Goal: Task Accomplishment & Management: Complete application form

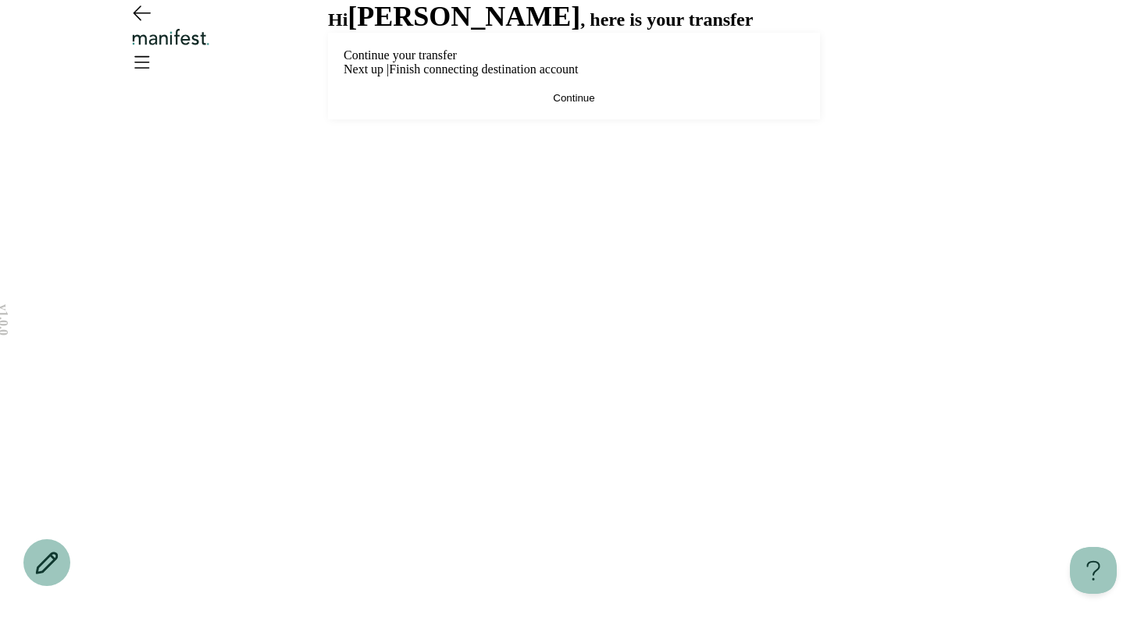
click at [925, 221] on div "v 1.0.0 Hi [PERSON_NAME] , here is your transfer Continue your transfer Next up…" at bounding box center [574, 312] width 1148 height 625
click at [578, 104] on span "Continue" at bounding box center [573, 98] width 41 height 12
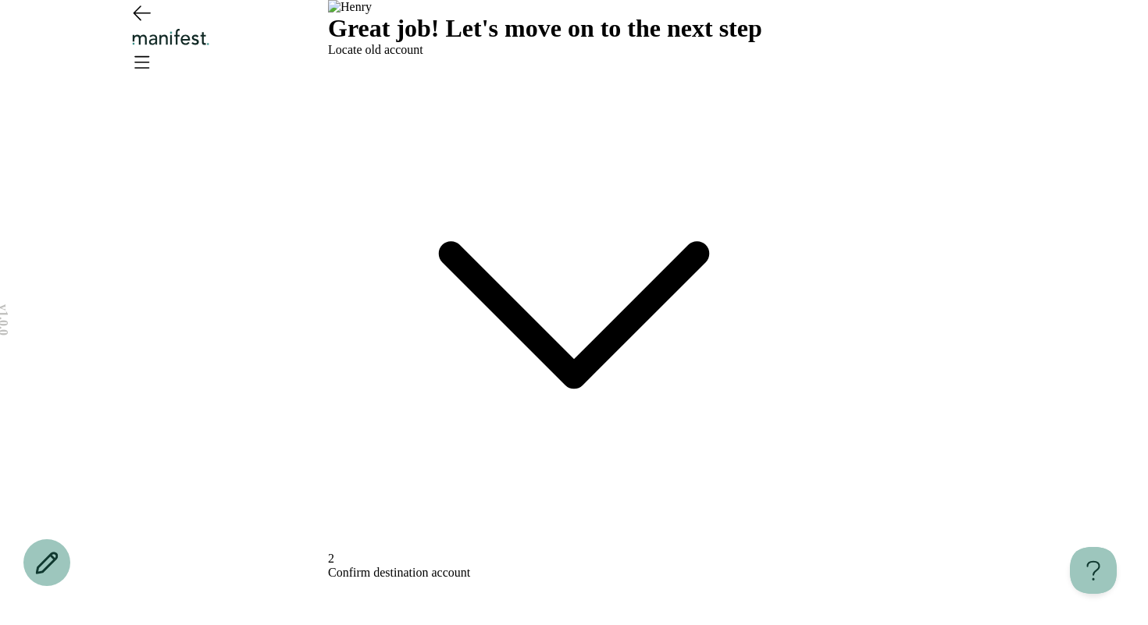
click at [697, 254] on icon at bounding box center [574, 315] width 246 height 123
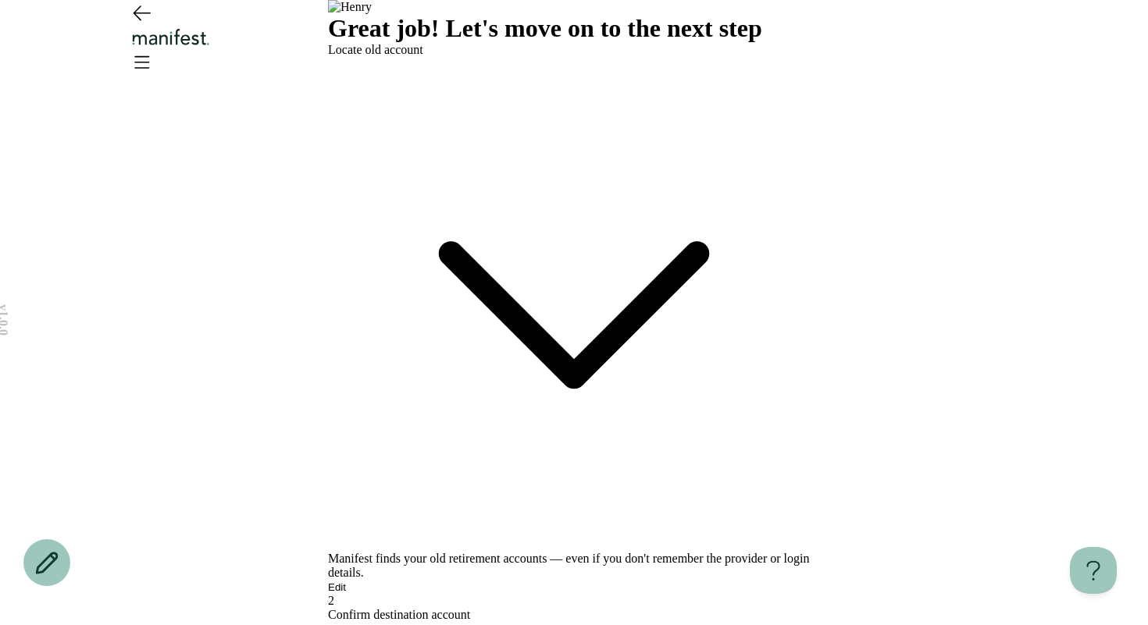
click at [346, 582] on button "Edit" at bounding box center [337, 588] width 18 height 12
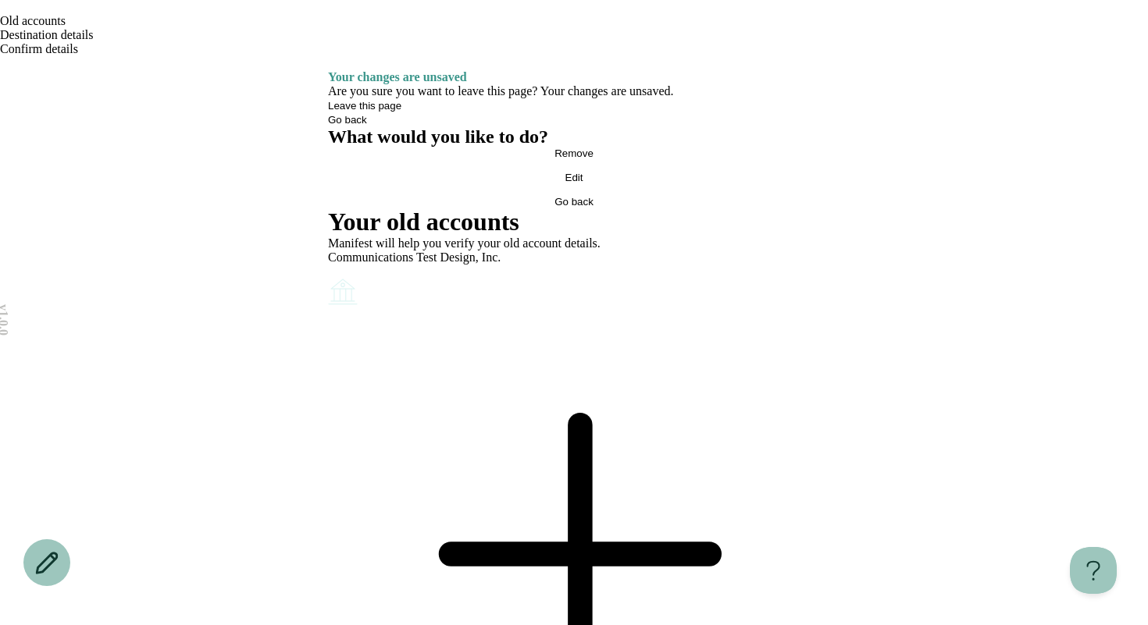
click at [328, 276] on icon "Account options" at bounding box center [328, 276] width 0 height 0
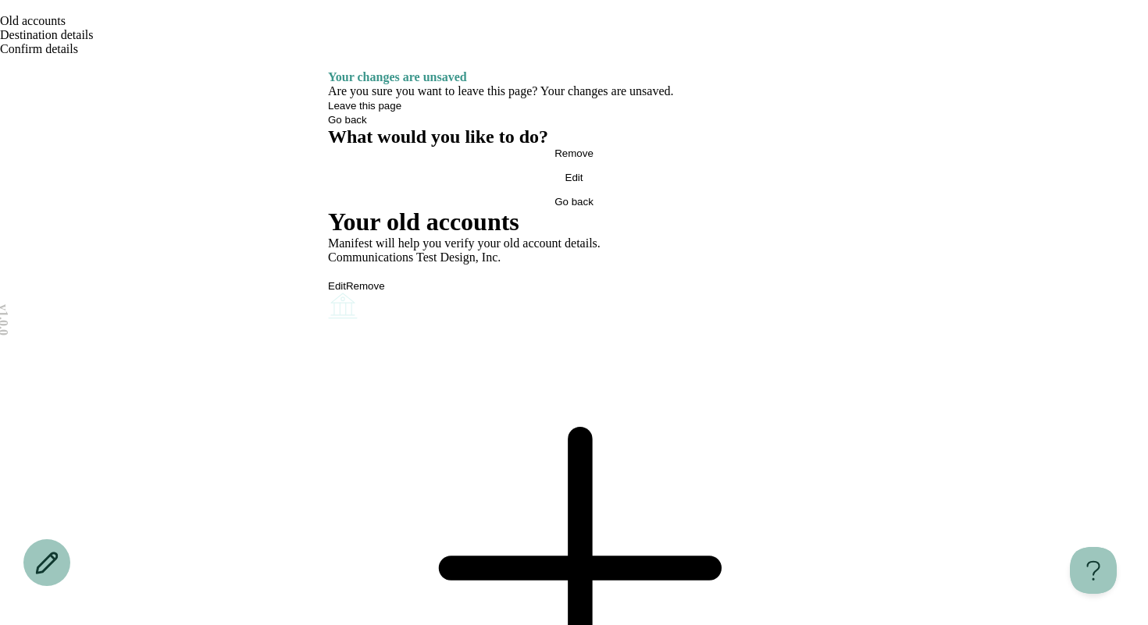
click at [385, 280] on button "Remove" at bounding box center [365, 286] width 39 height 12
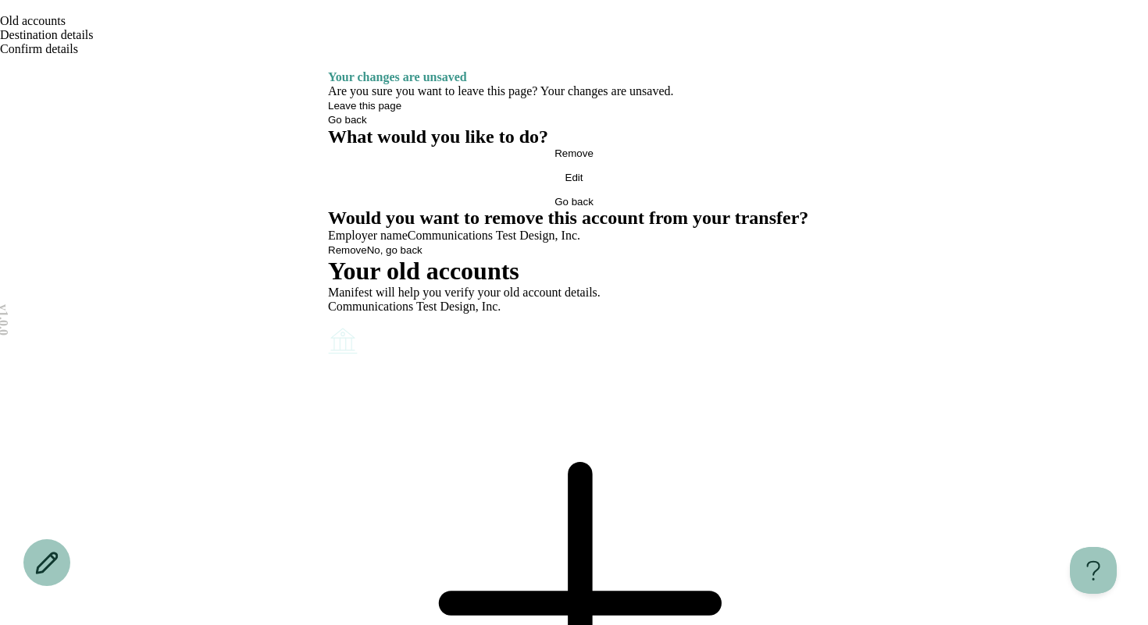
click at [367, 256] on button "Remove" at bounding box center [347, 250] width 39 height 12
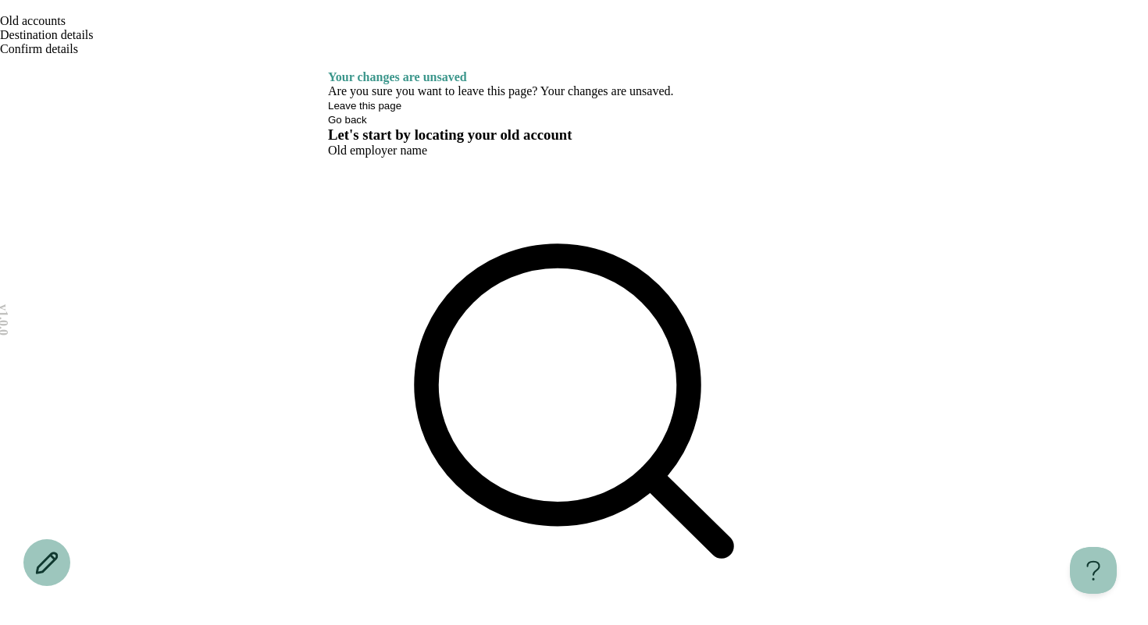
click at [12, 72] on icon "Open menu" at bounding box center [8, 75] width 9 height 7
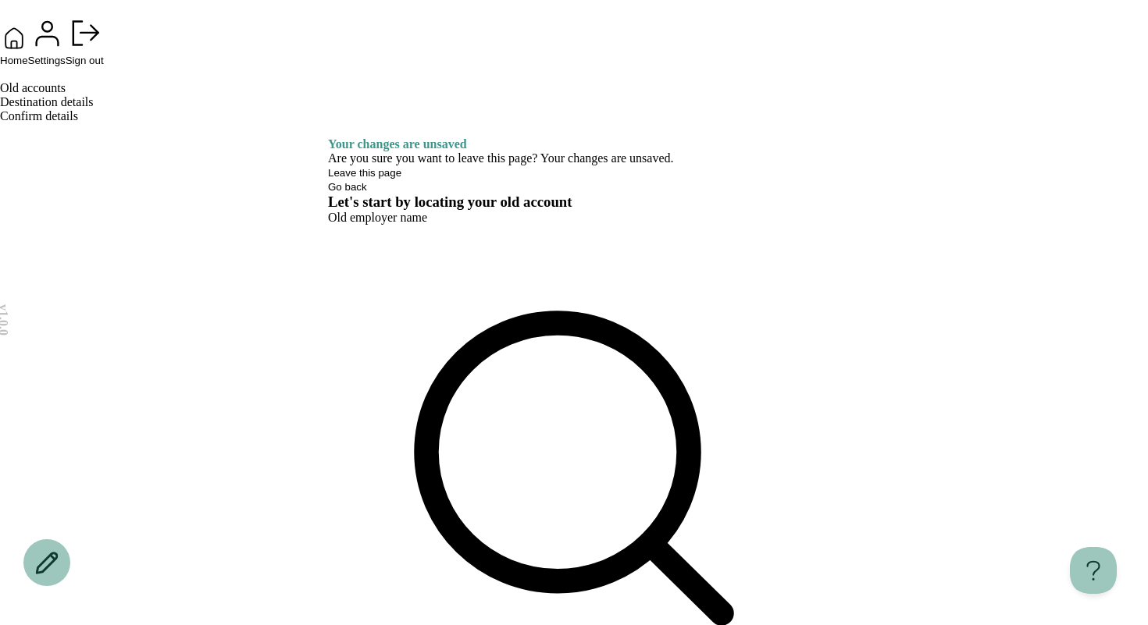
click at [28, 66] on span "Home" at bounding box center [14, 61] width 28 height 12
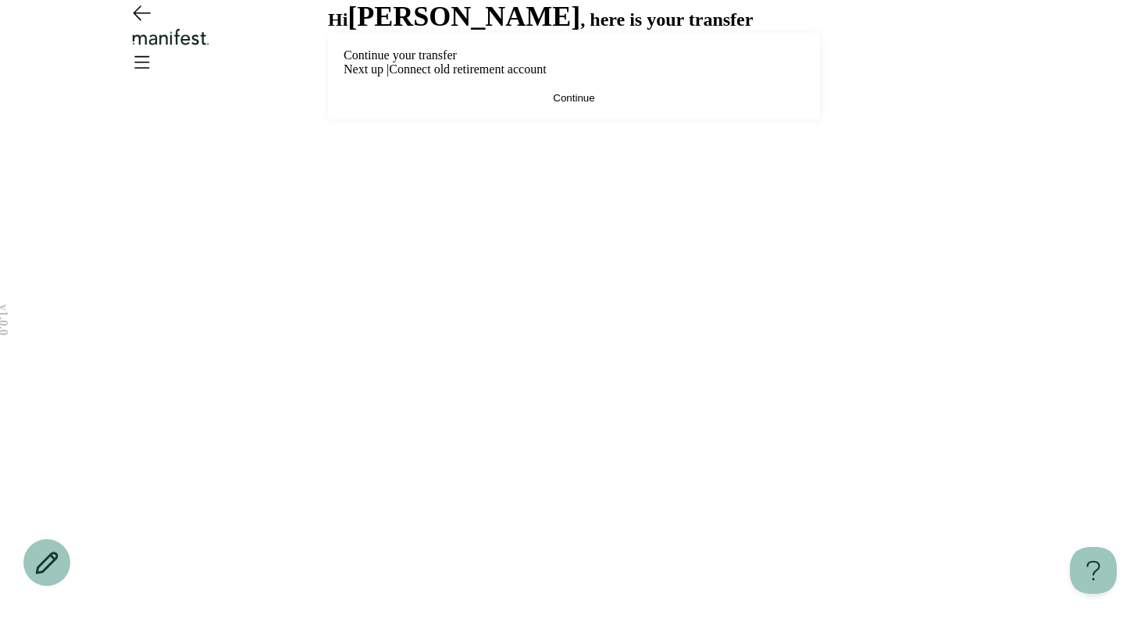
click at [634, 104] on button "Continue" at bounding box center [574, 98] width 461 height 12
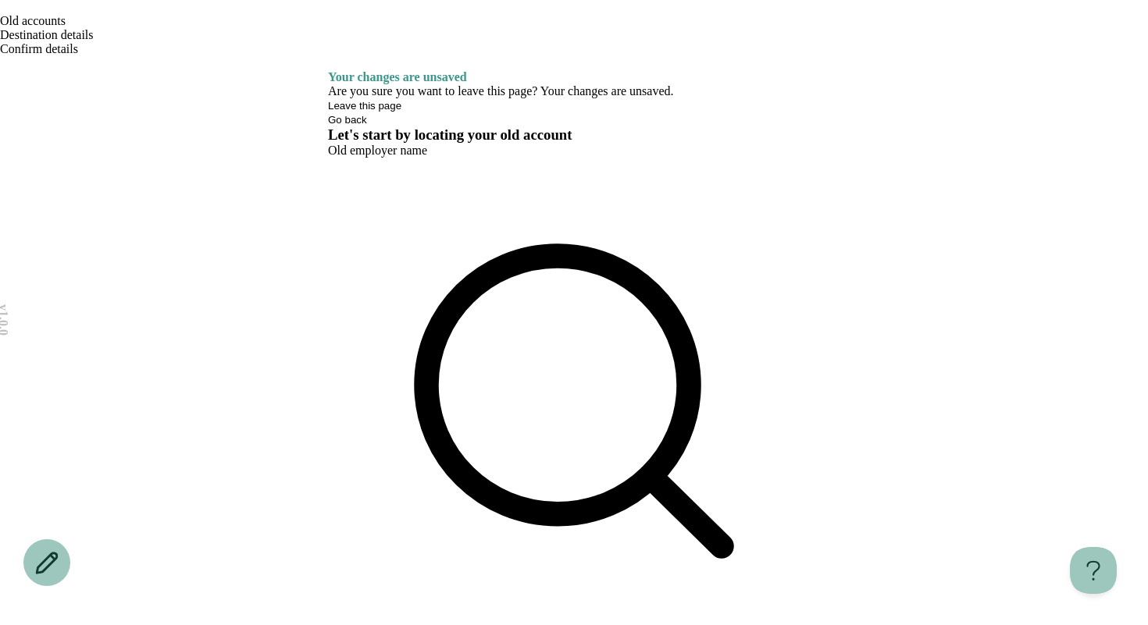
type input "****"
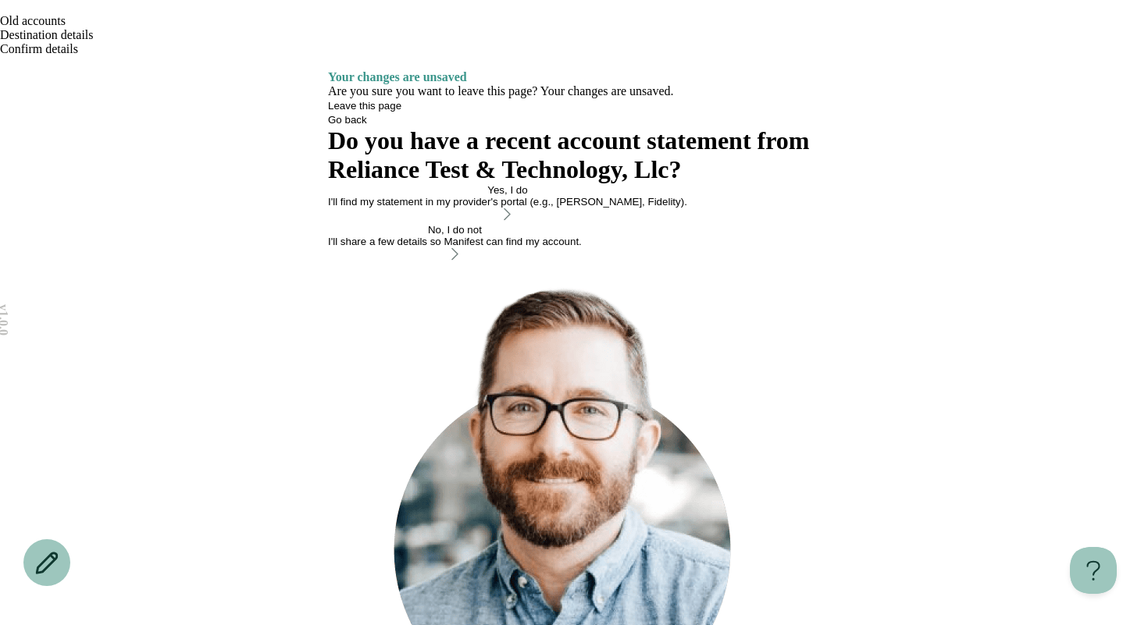
click at [517, 196] on div "Yes, I do" at bounding box center [507, 190] width 359 height 12
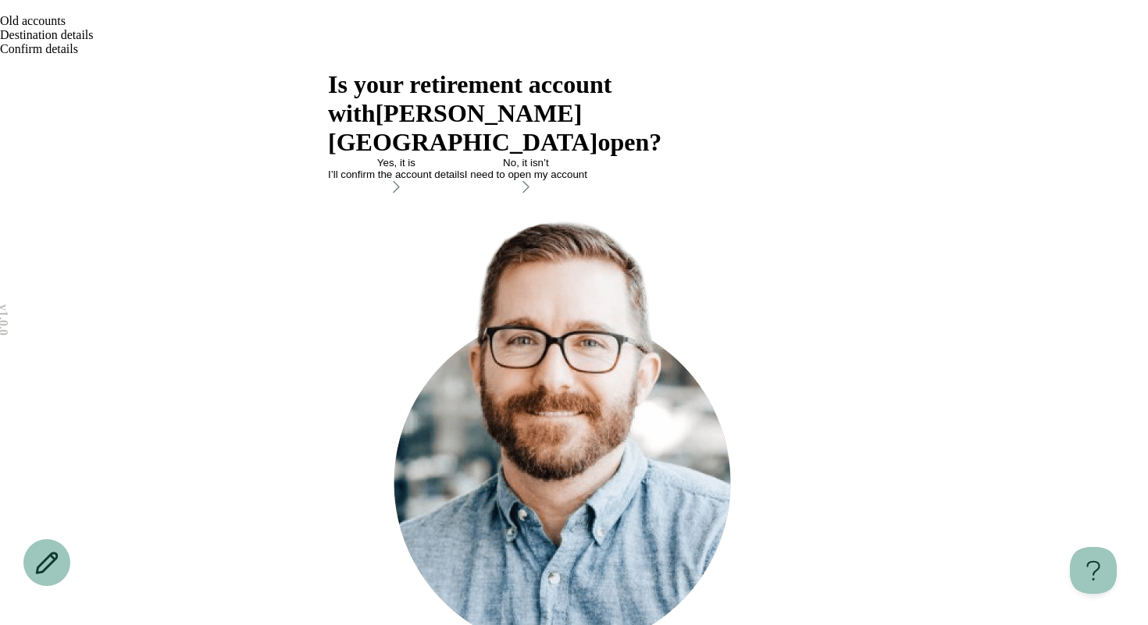
click at [0, 11] on icon "Go back" at bounding box center [0, 11] width 0 height 0
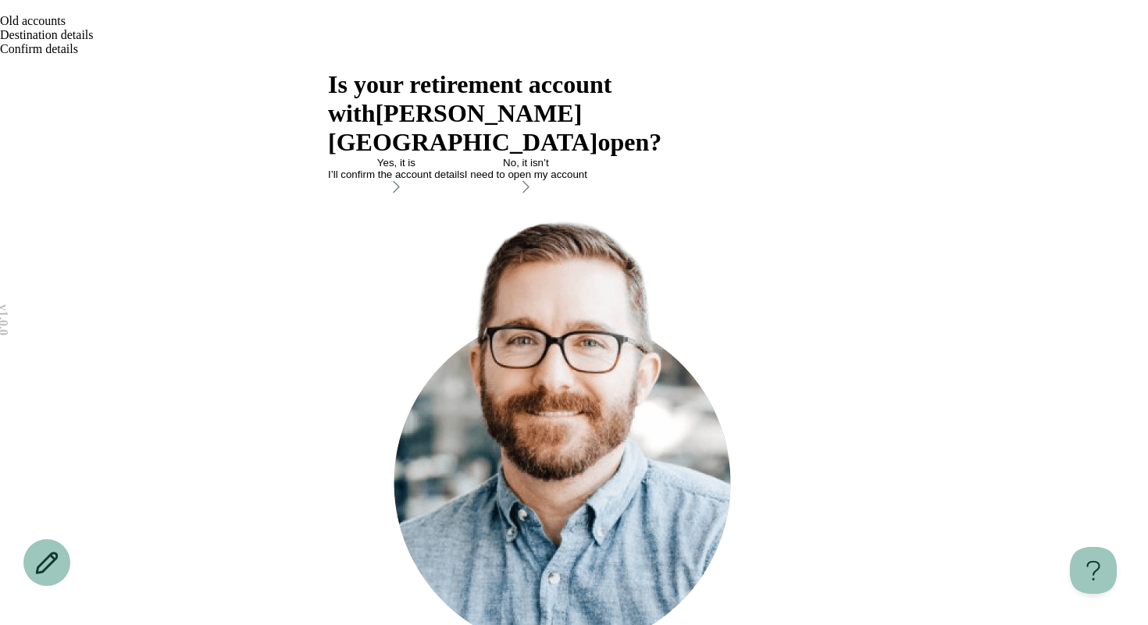
click at [465, 169] on div "Yes, it is" at bounding box center [396, 163] width 137 height 12
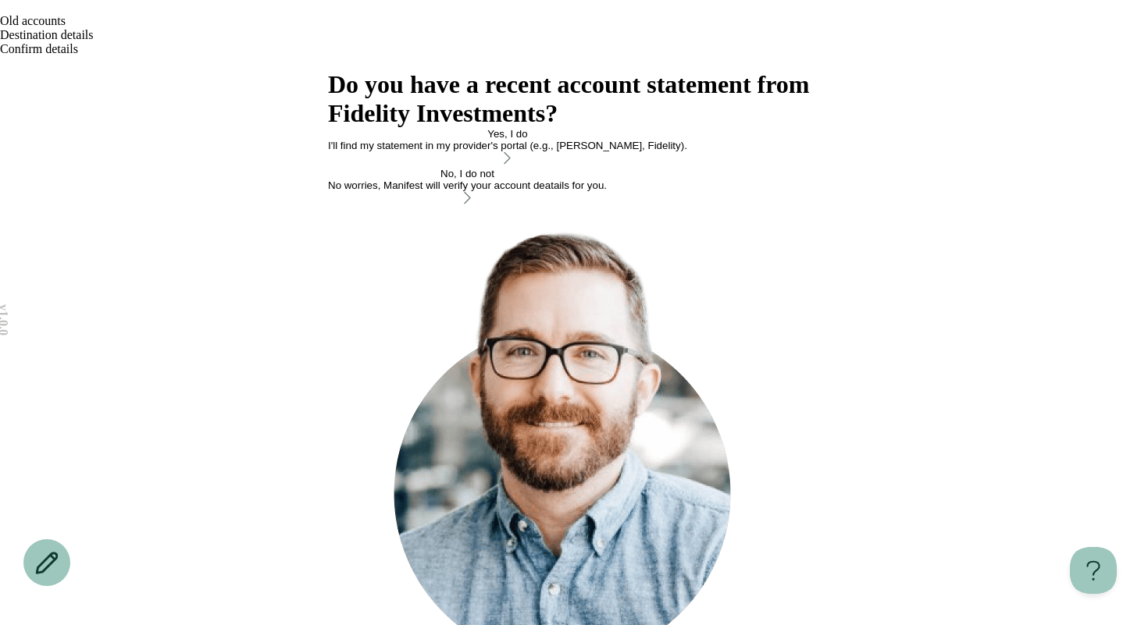
click at [599, 191] on div "No worries, Manifest will verify your account deatails for you." at bounding box center [467, 186] width 279 height 12
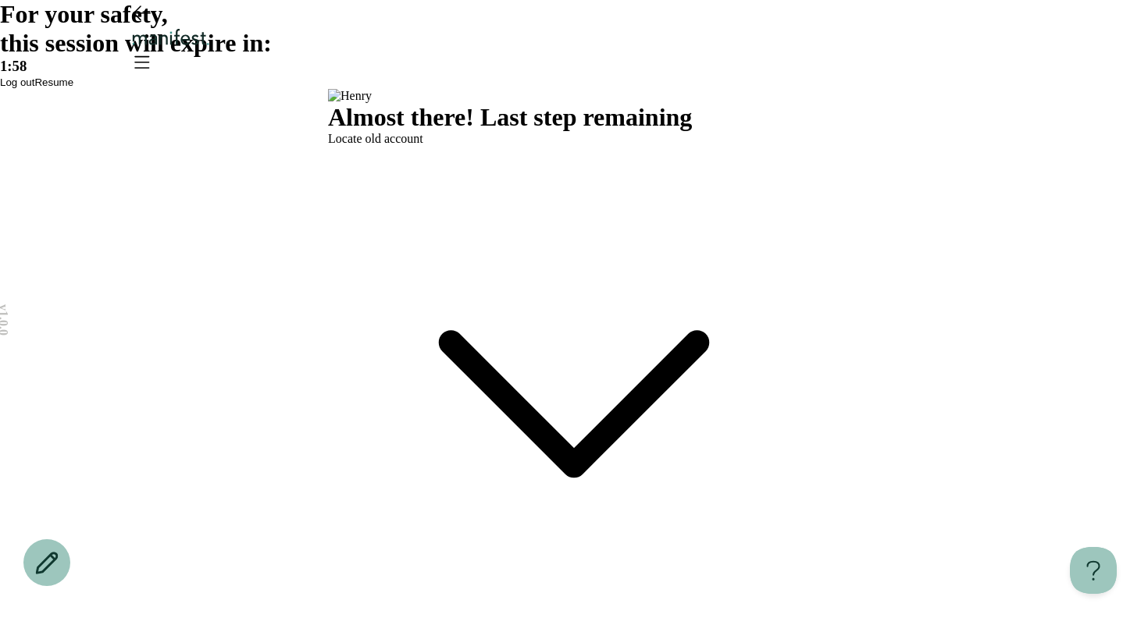
click at [73, 88] on span "Resume" at bounding box center [53, 83] width 39 height 12
